Goal: Information Seeking & Learning: Check status

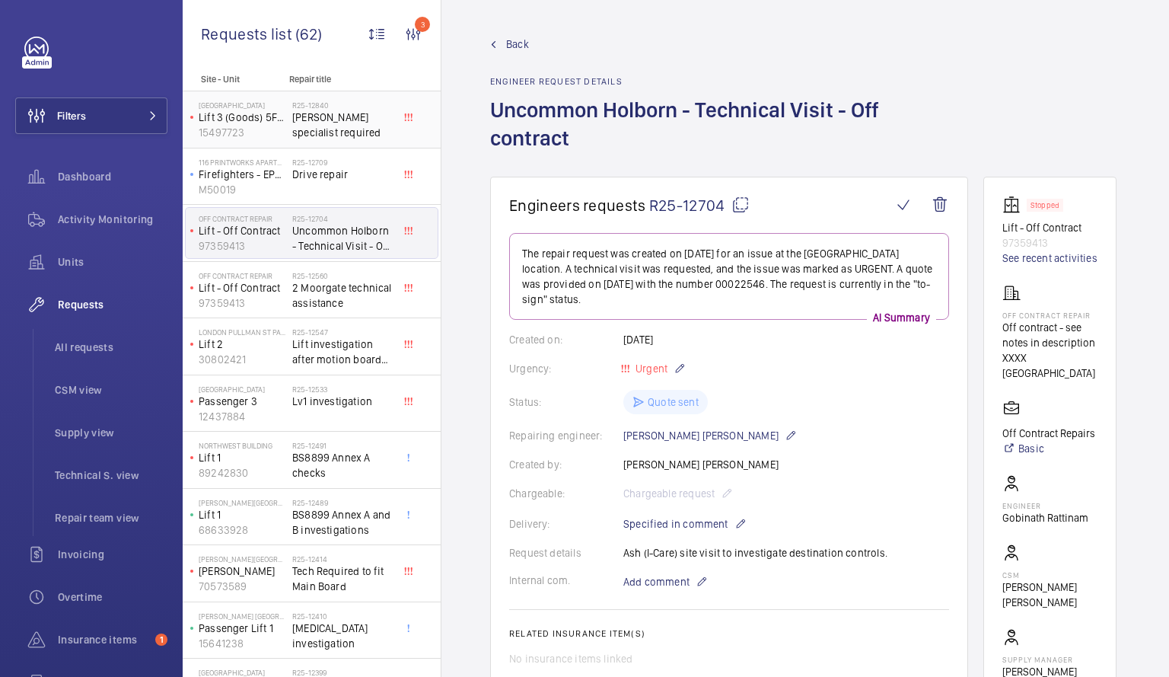
click at [334, 113] on span "[PERSON_NAME] specialist required" at bounding box center [342, 125] width 100 height 30
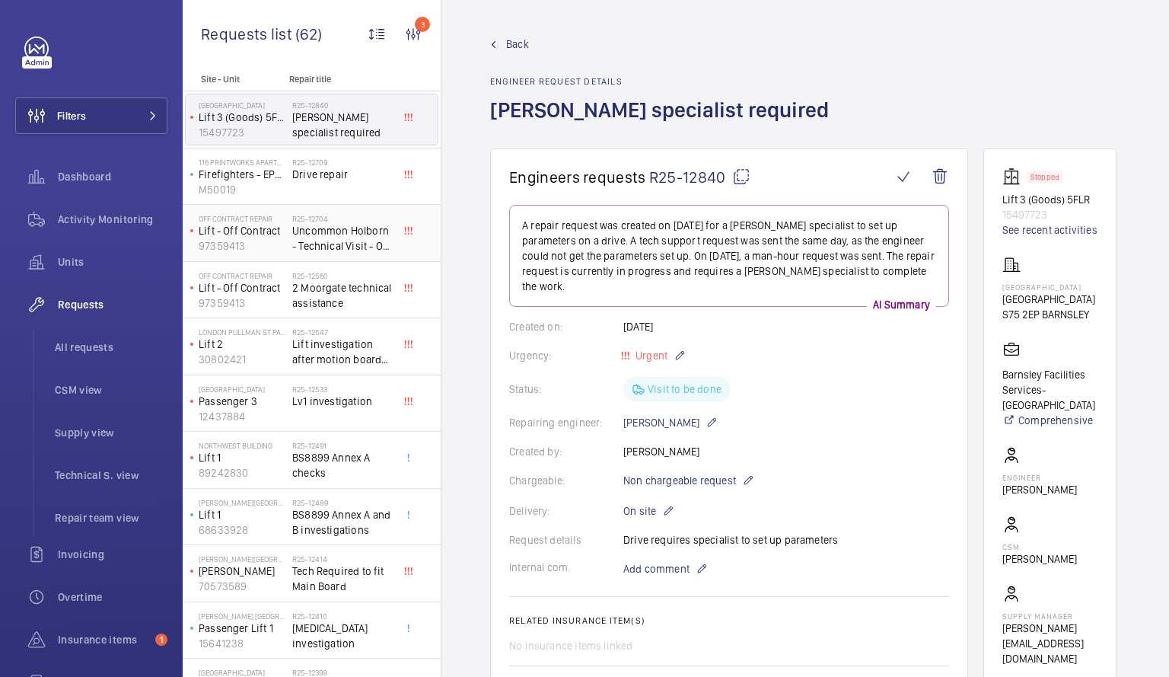
click at [295, 238] on span "Uncommon Holborn - Technical Visit - Off contract" at bounding box center [342, 238] width 100 height 30
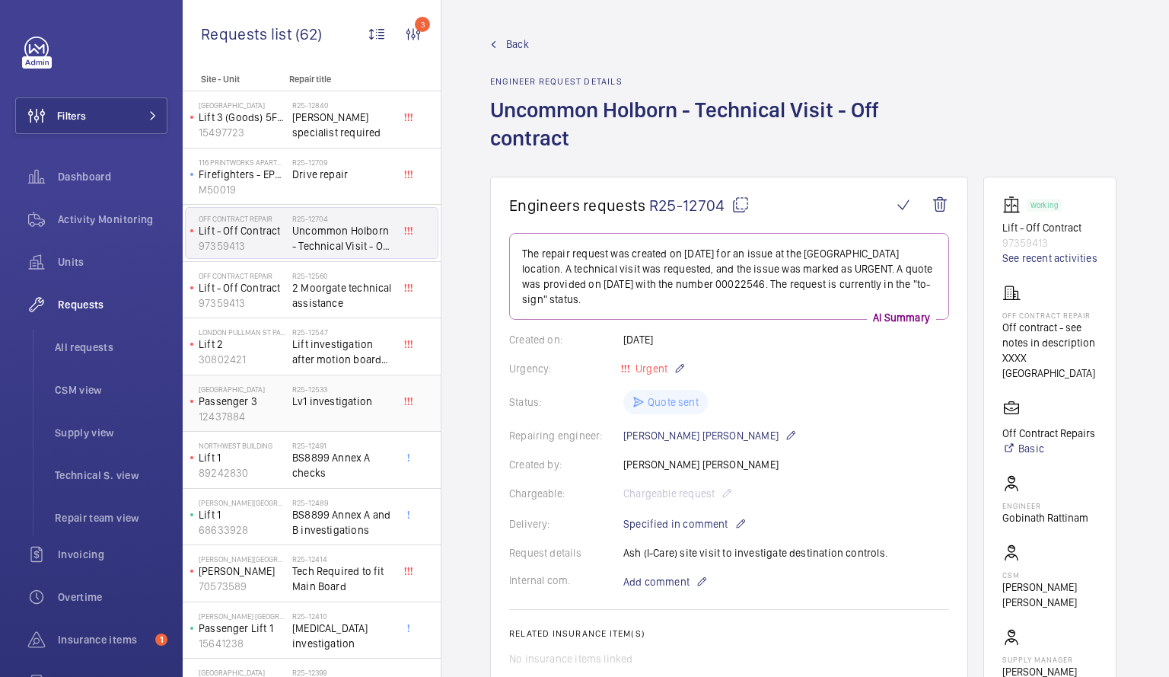
click at [263, 403] on p "Passenger 3" at bounding box center [243, 400] width 88 height 15
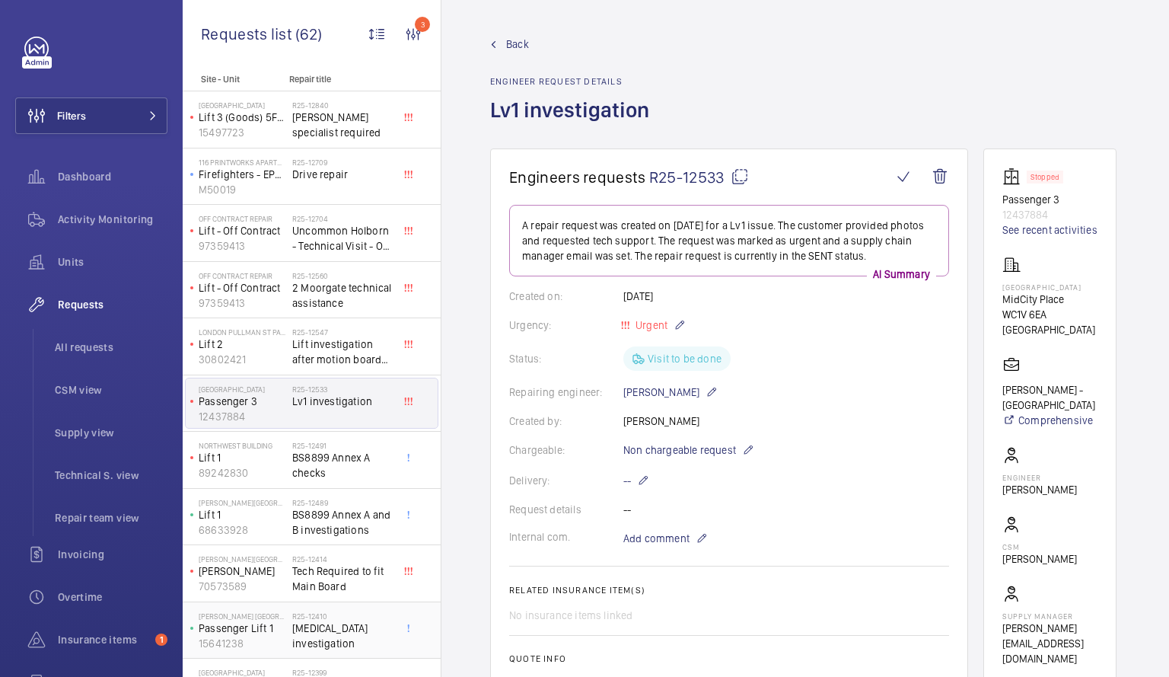
click at [296, 622] on span "[MEDICAL_DATA] investigation" at bounding box center [342, 635] width 100 height 30
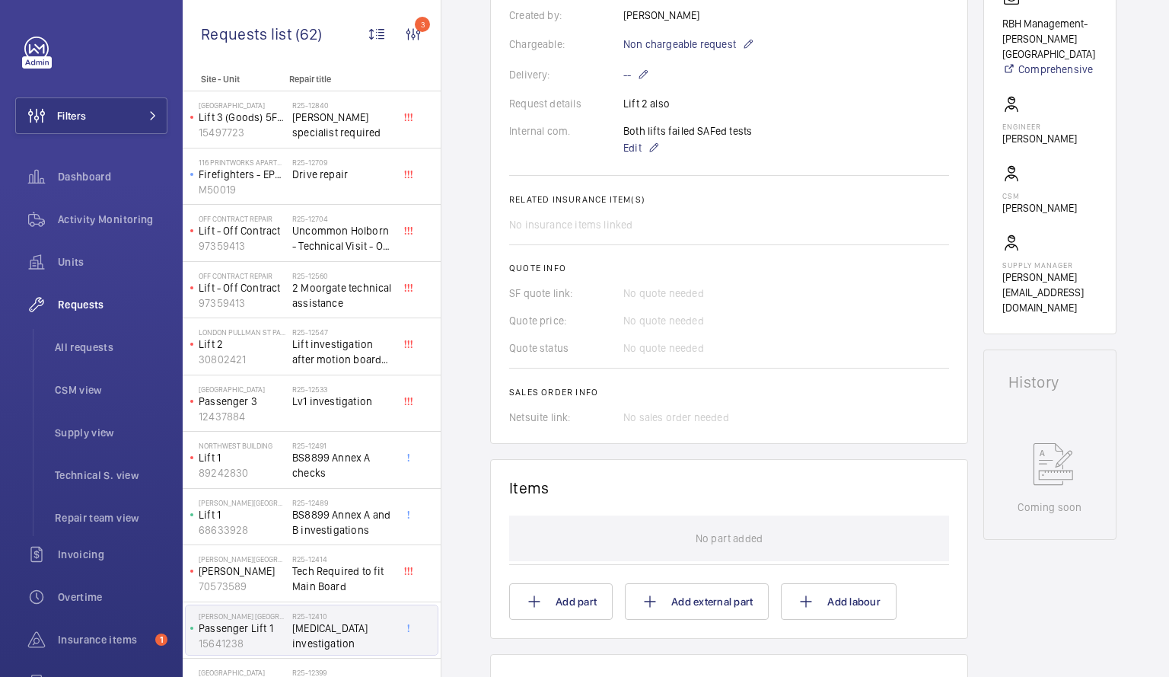
scroll to position [448, 0]
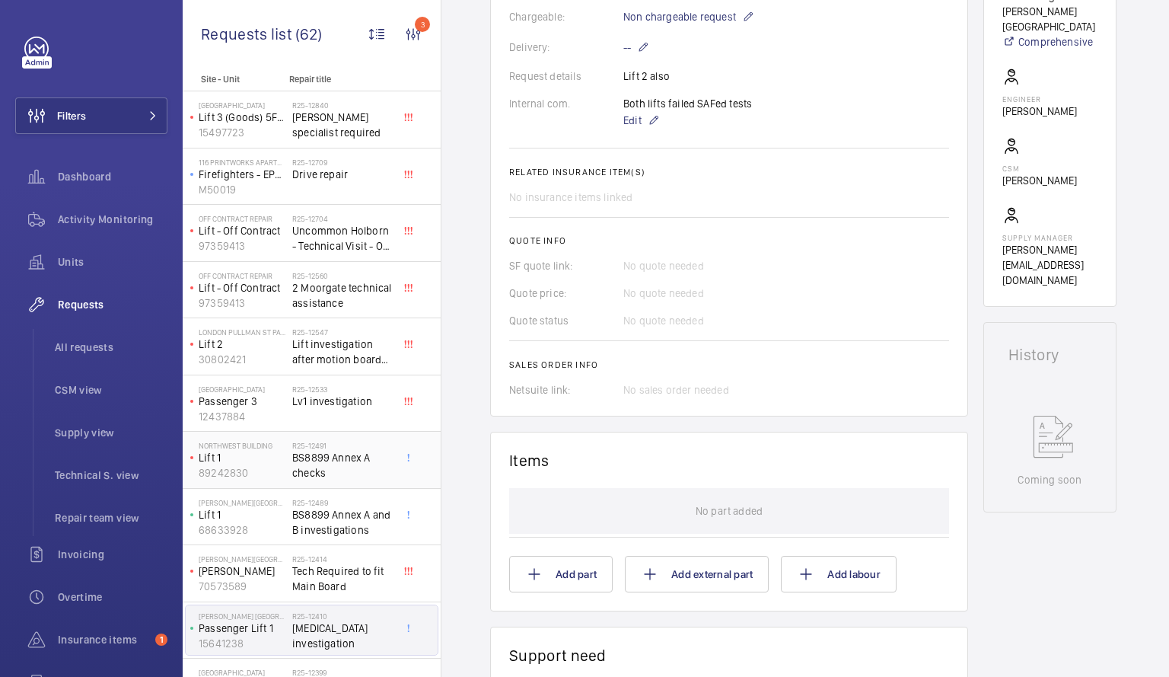
drag, startPoint x: 340, startPoint y: 345, endPoint x: 377, endPoint y: 432, distance: 94.1
click at [442, 164] on div "Engineers requests R25-12410 A repair request was raised on [DATE] for an [MEDI…" at bounding box center [805, 461] width 728 height 1522
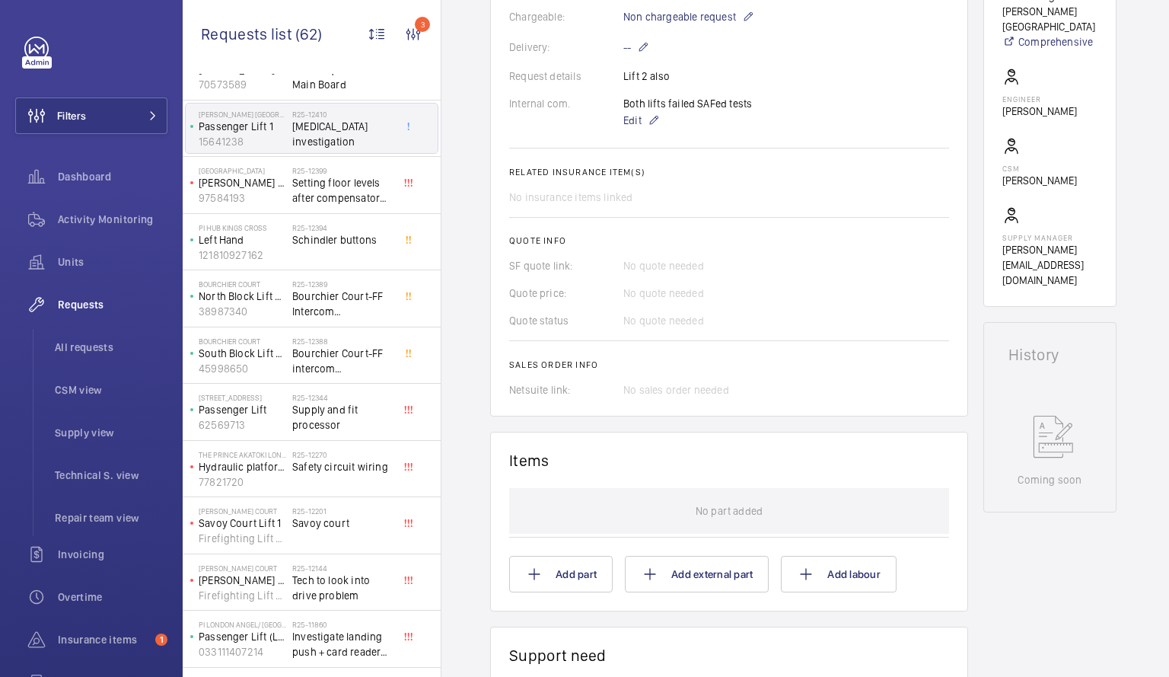
scroll to position [484, 0]
